Goal: Task Accomplishment & Management: Manage account settings

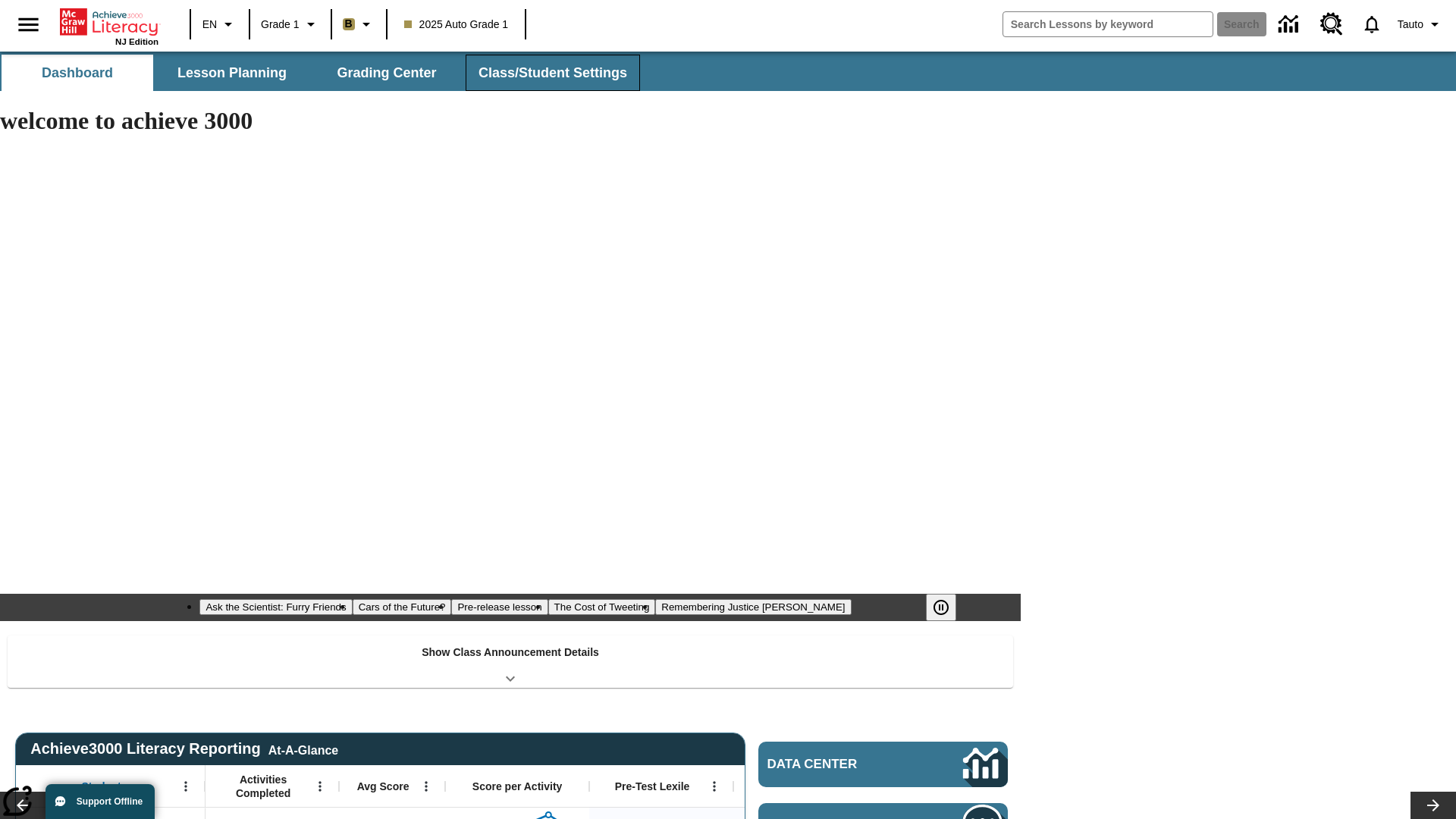
click at [550, 73] on span "Class/Student Settings" at bounding box center [553, 74] width 149 height 17
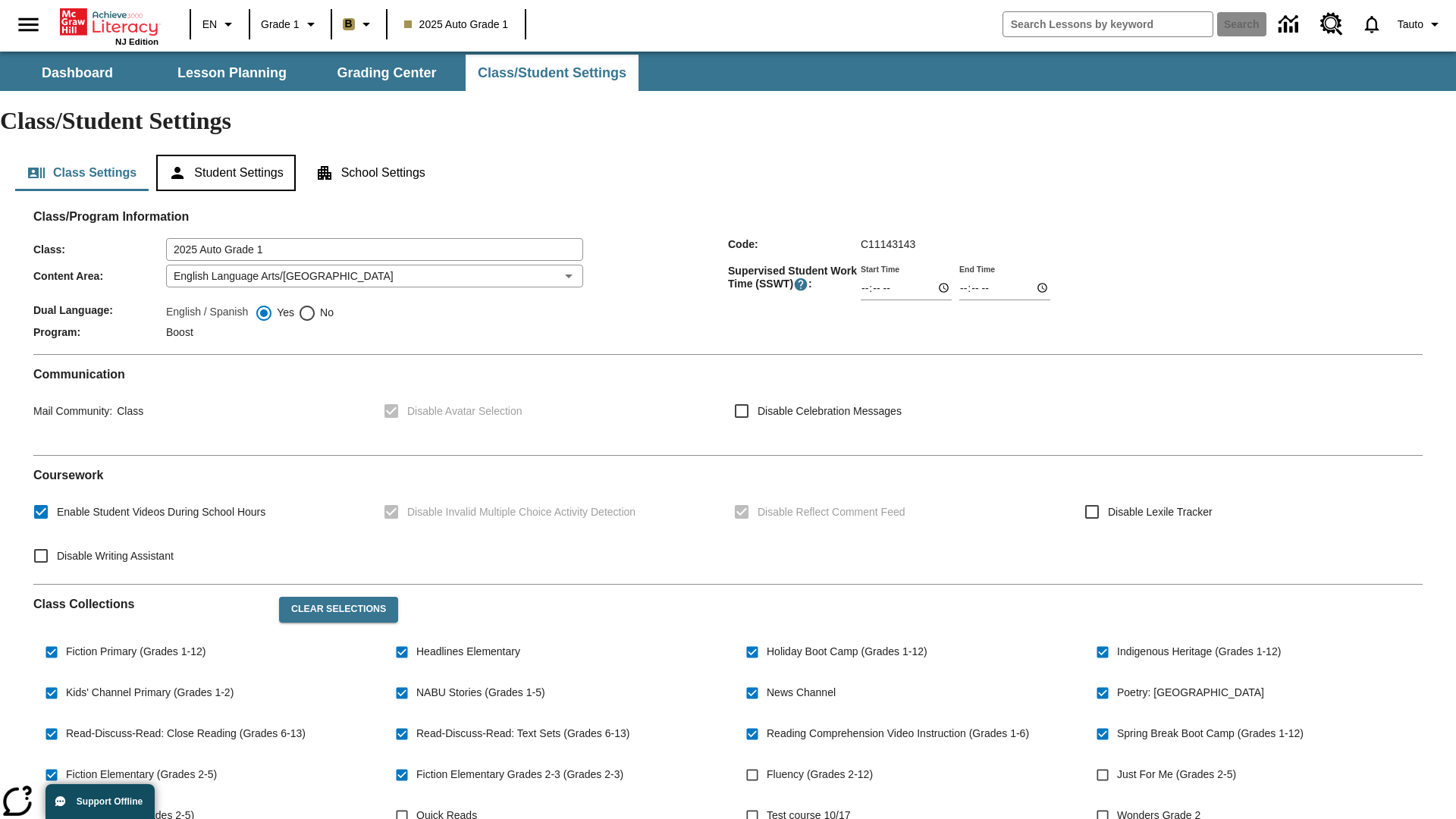
click at [229, 155] on button "Student Settings" at bounding box center [225, 173] width 138 height 36
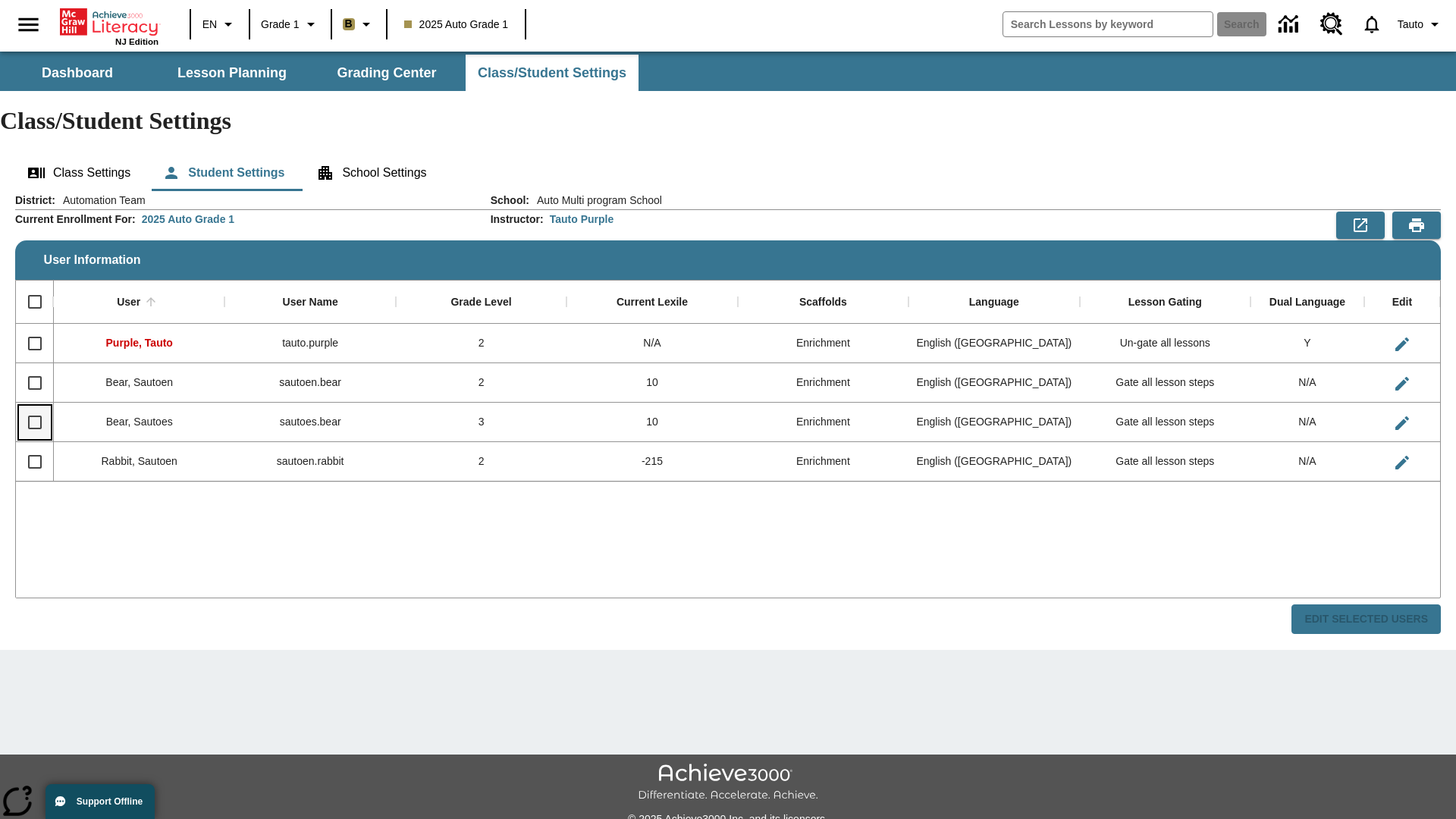
click at [34, 406] on input "Select row" at bounding box center [35, 422] width 32 height 32
checkbox input "true"
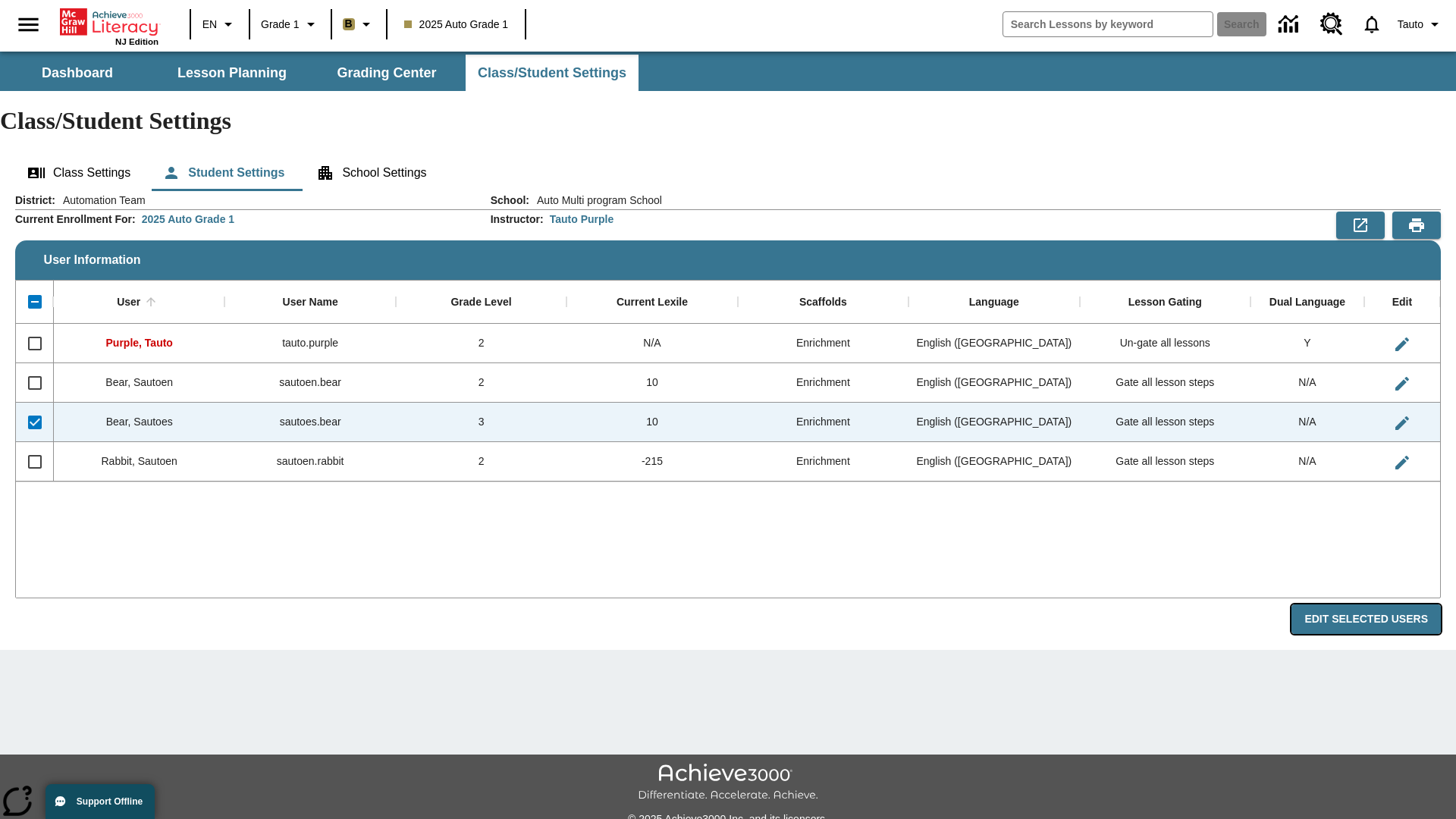
click at [1372, 604] on button "Edit Selected Users" at bounding box center [1366, 618] width 149 height 29
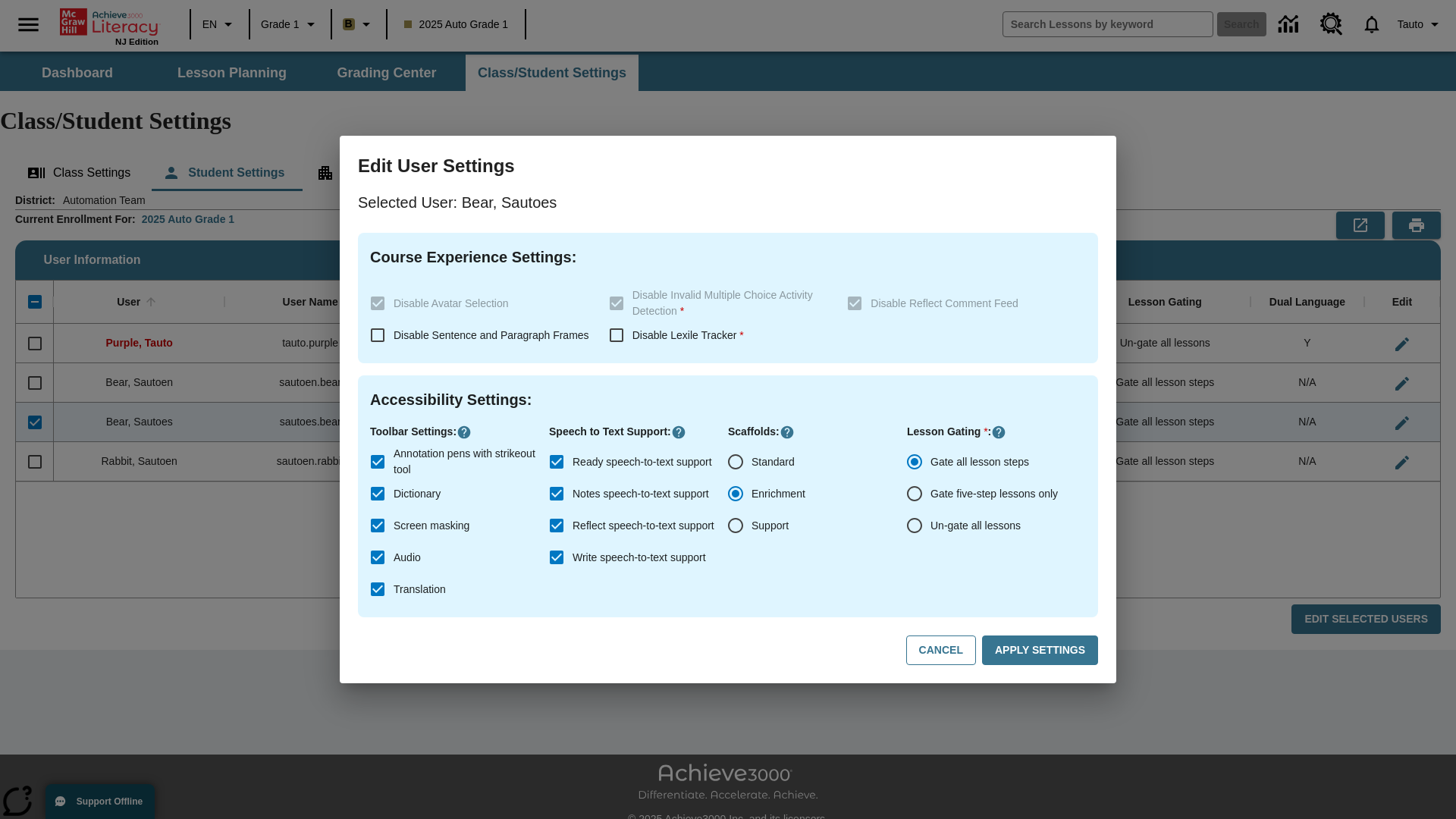
click at [914, 526] on input "Un-gate all lessons" at bounding box center [914, 525] width 32 height 32
radio input "true"
click at [1043, 651] on button "Apply Settings" at bounding box center [1040, 650] width 116 height 29
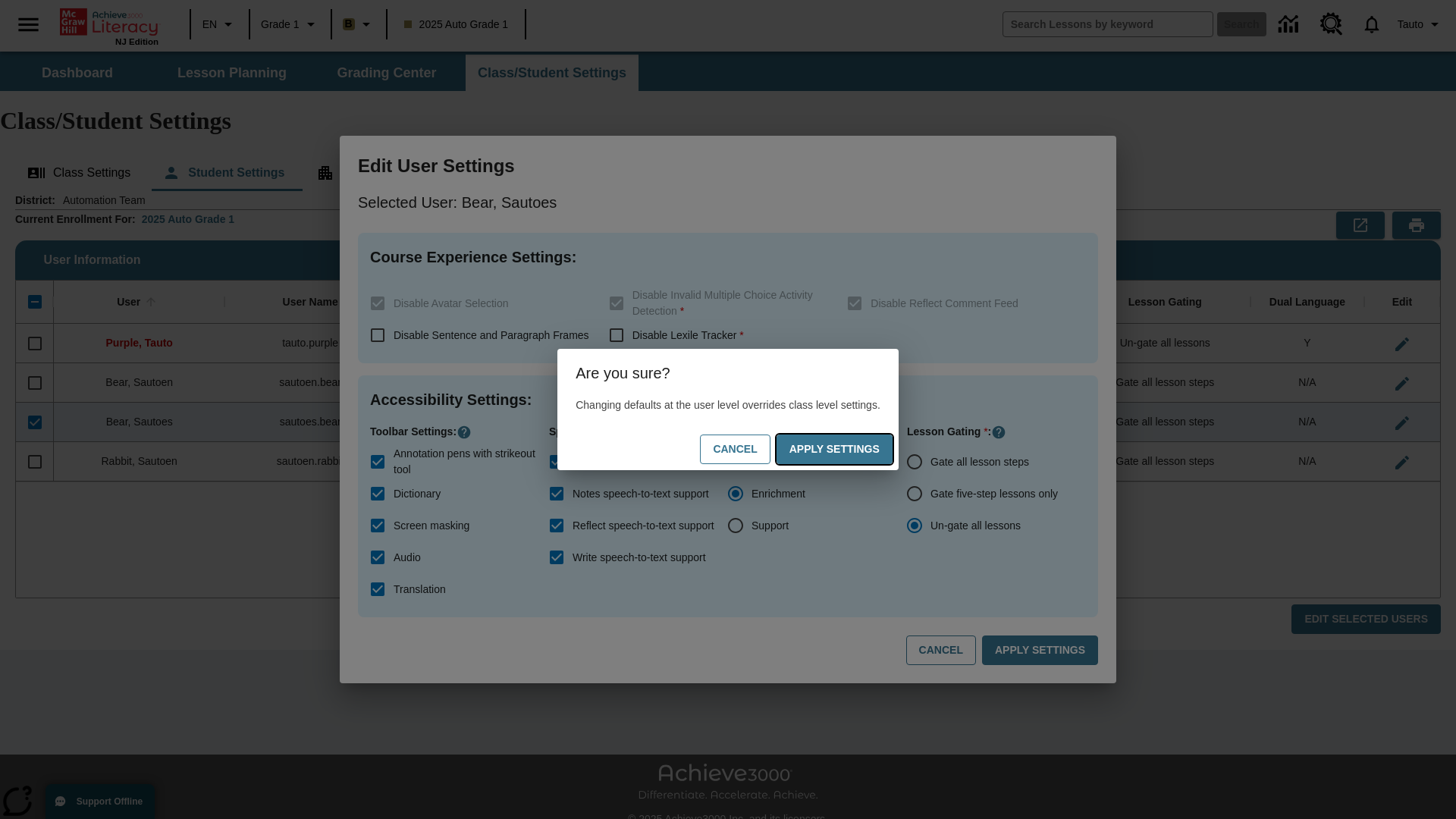
click at [849, 449] on button "Apply Settings" at bounding box center [834, 448] width 116 height 29
radio input "true"
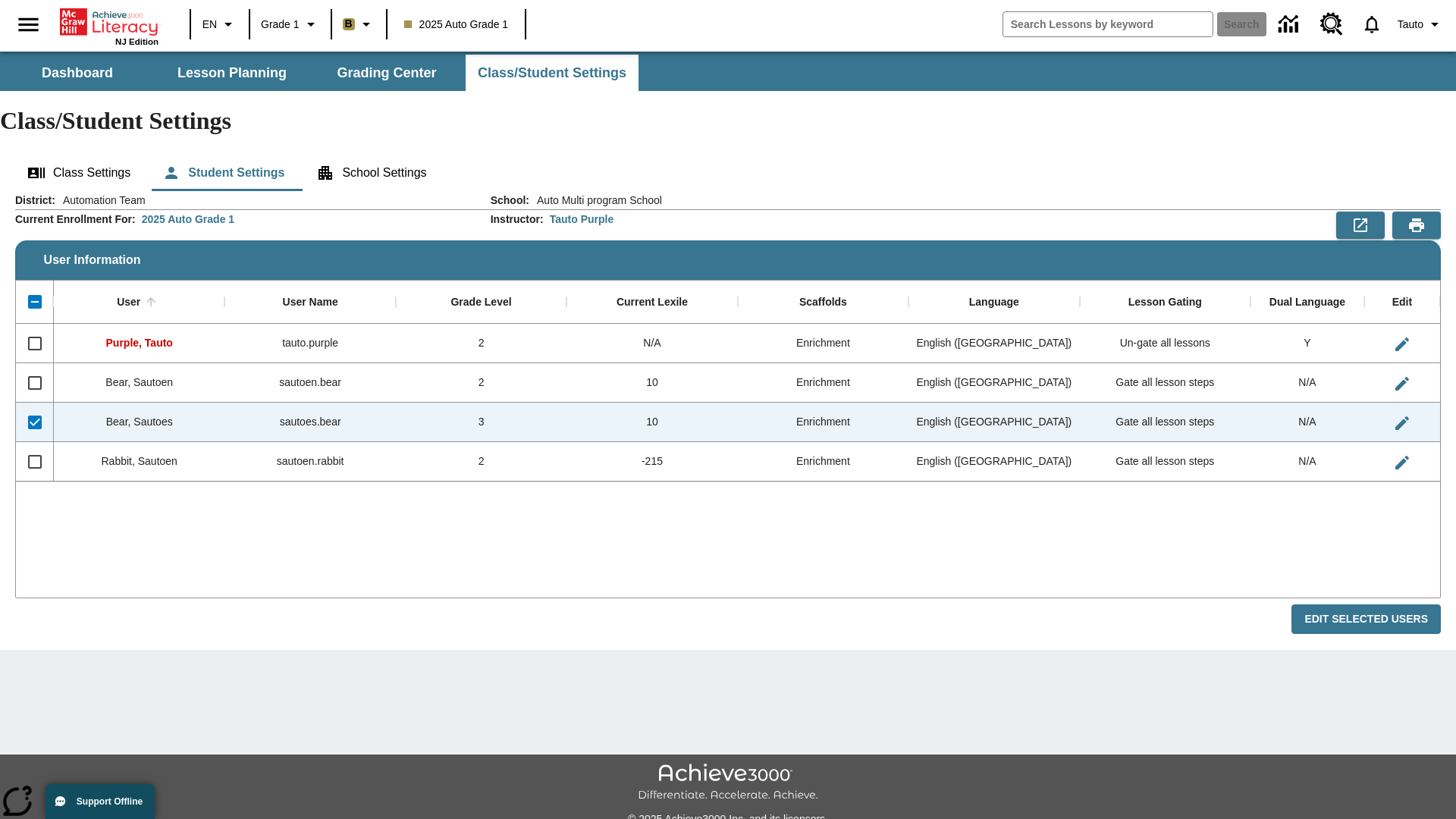
checkbox input "false"
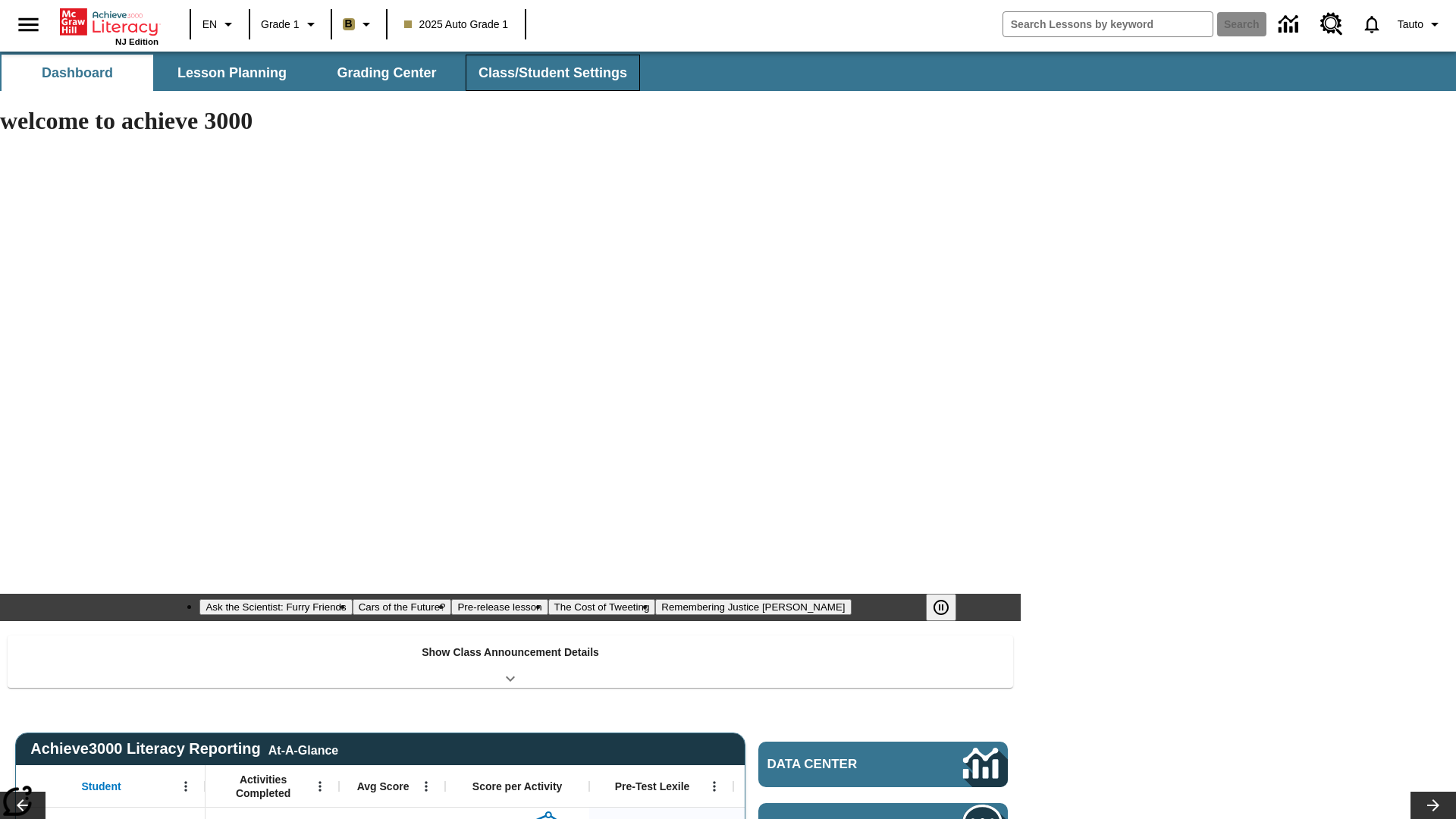
click at [550, 73] on span "Class/Student Settings" at bounding box center [553, 74] width 149 height 17
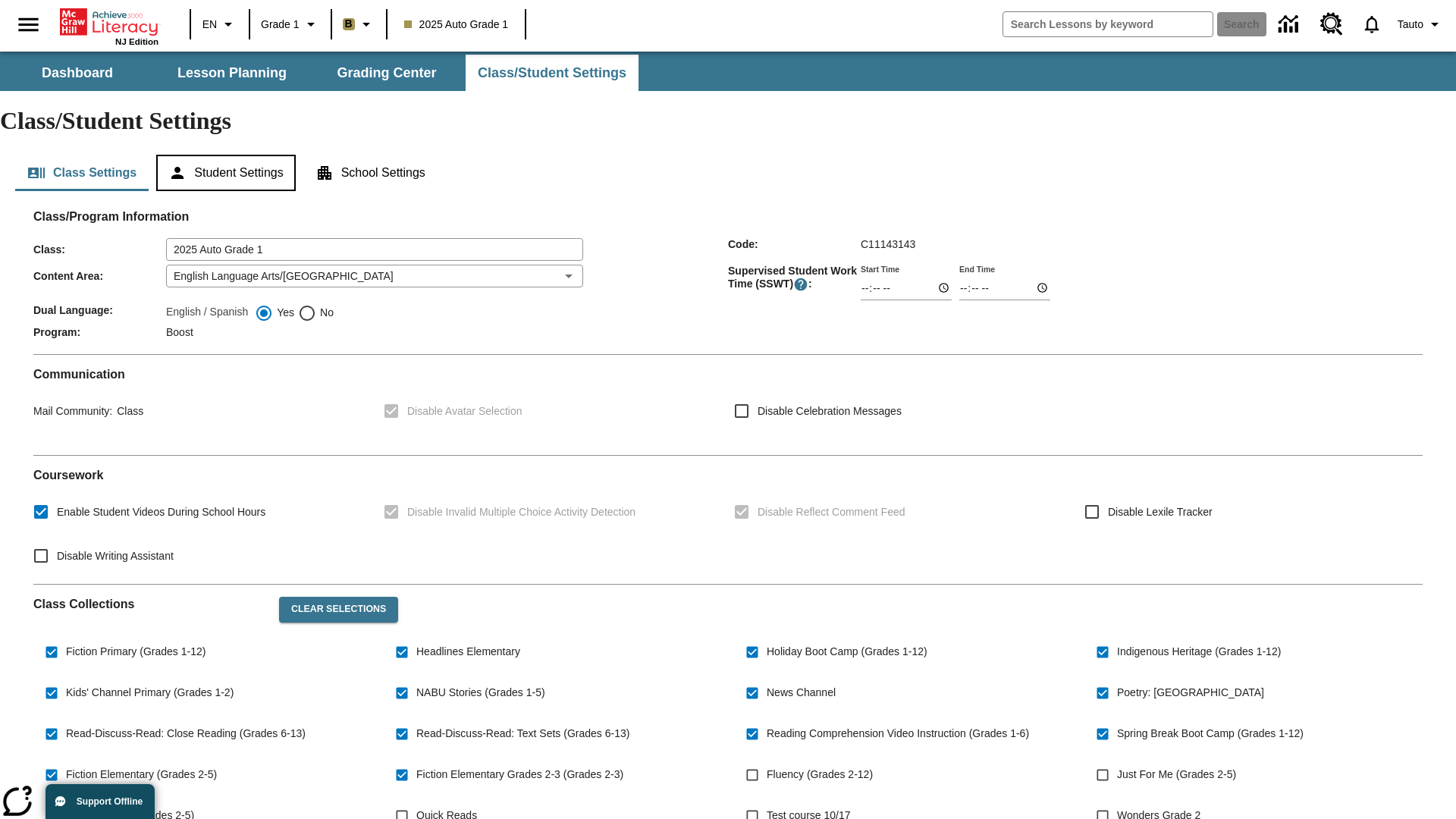
click at [229, 155] on button "Student Settings" at bounding box center [225, 173] width 138 height 36
